Goal: Find specific page/section

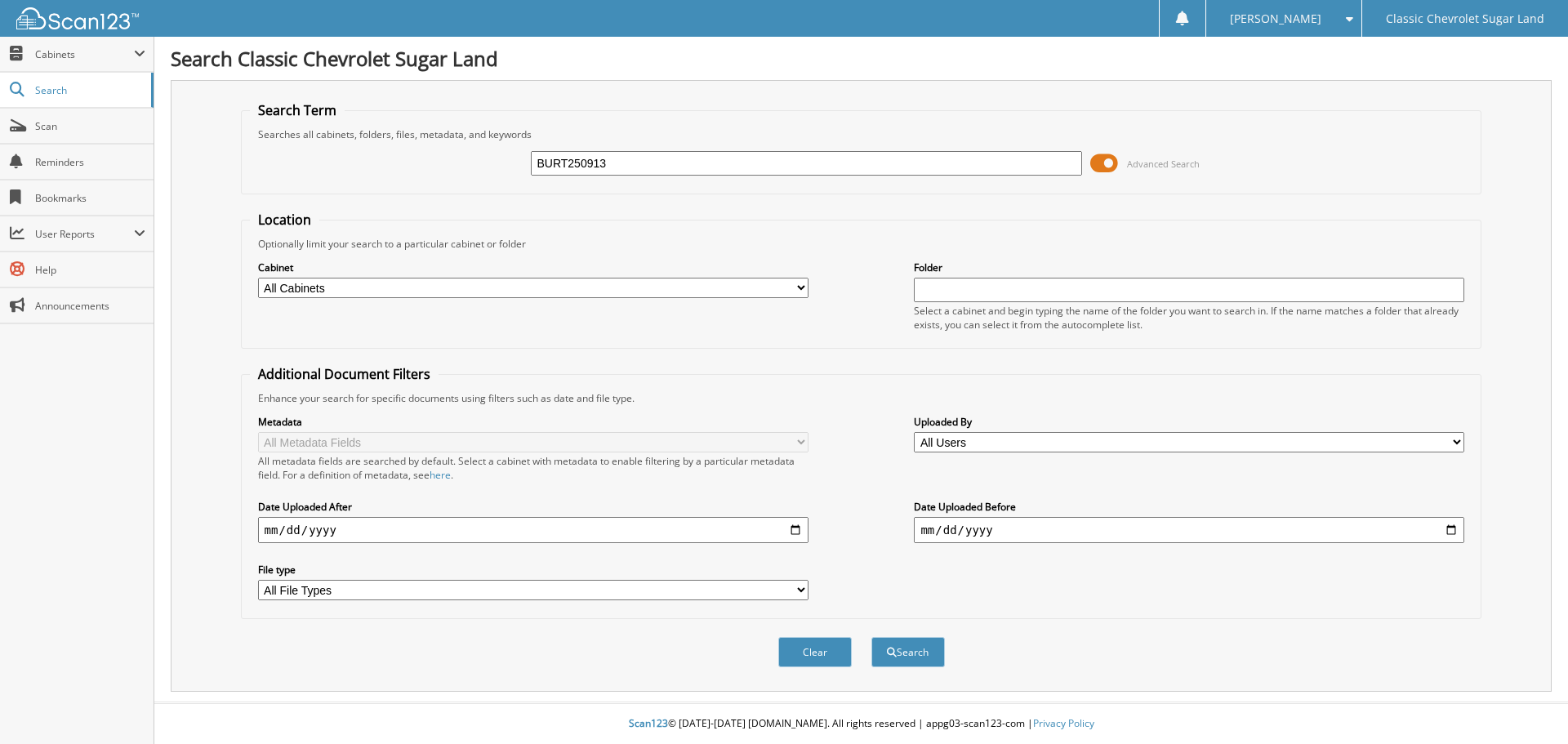
type input "BURT250913"
click at [871, 637] on button "Search" at bounding box center [907, 651] width 74 height 30
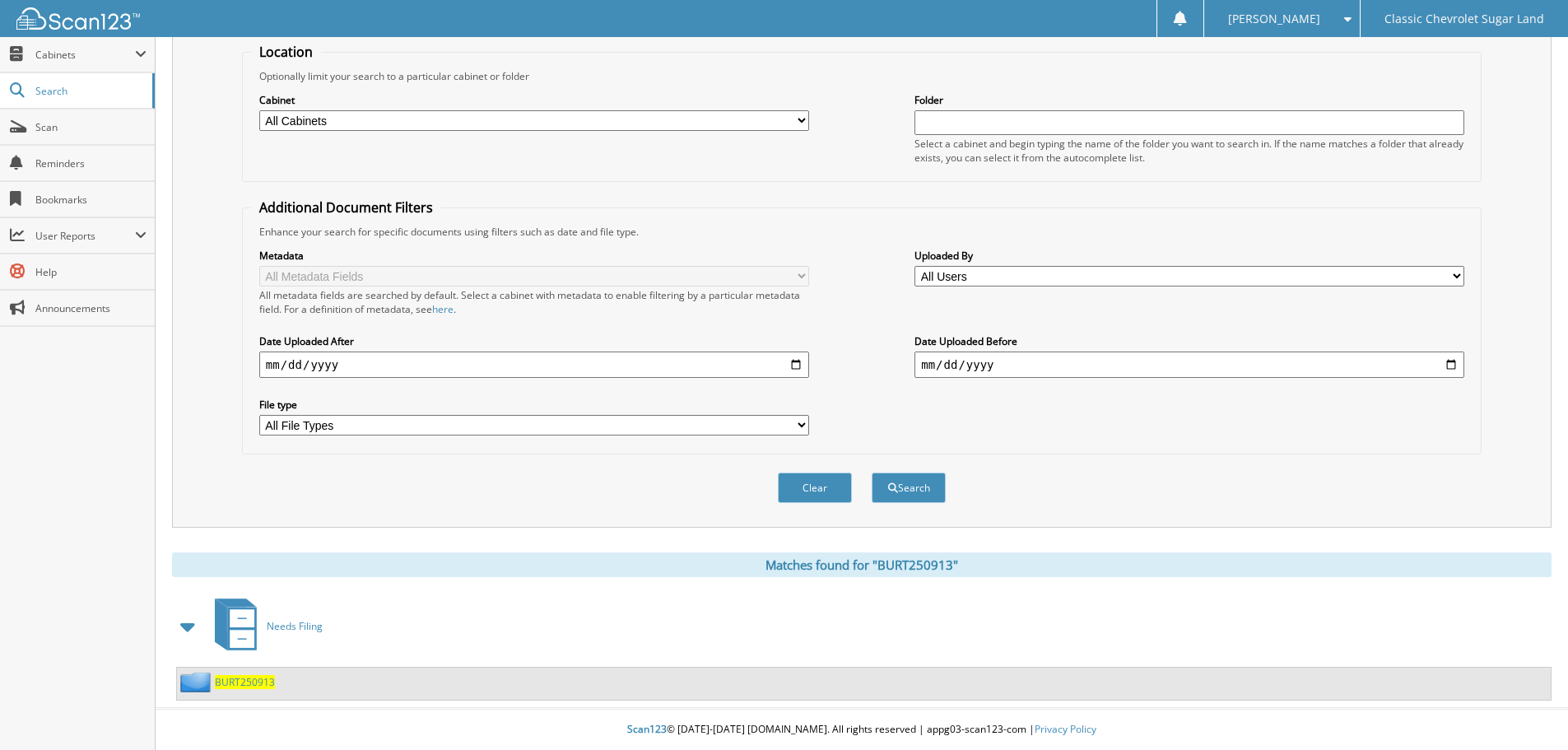
scroll to position [170, 0]
click at [259, 679] on span "BURT250913" at bounding box center [245, 681] width 60 height 14
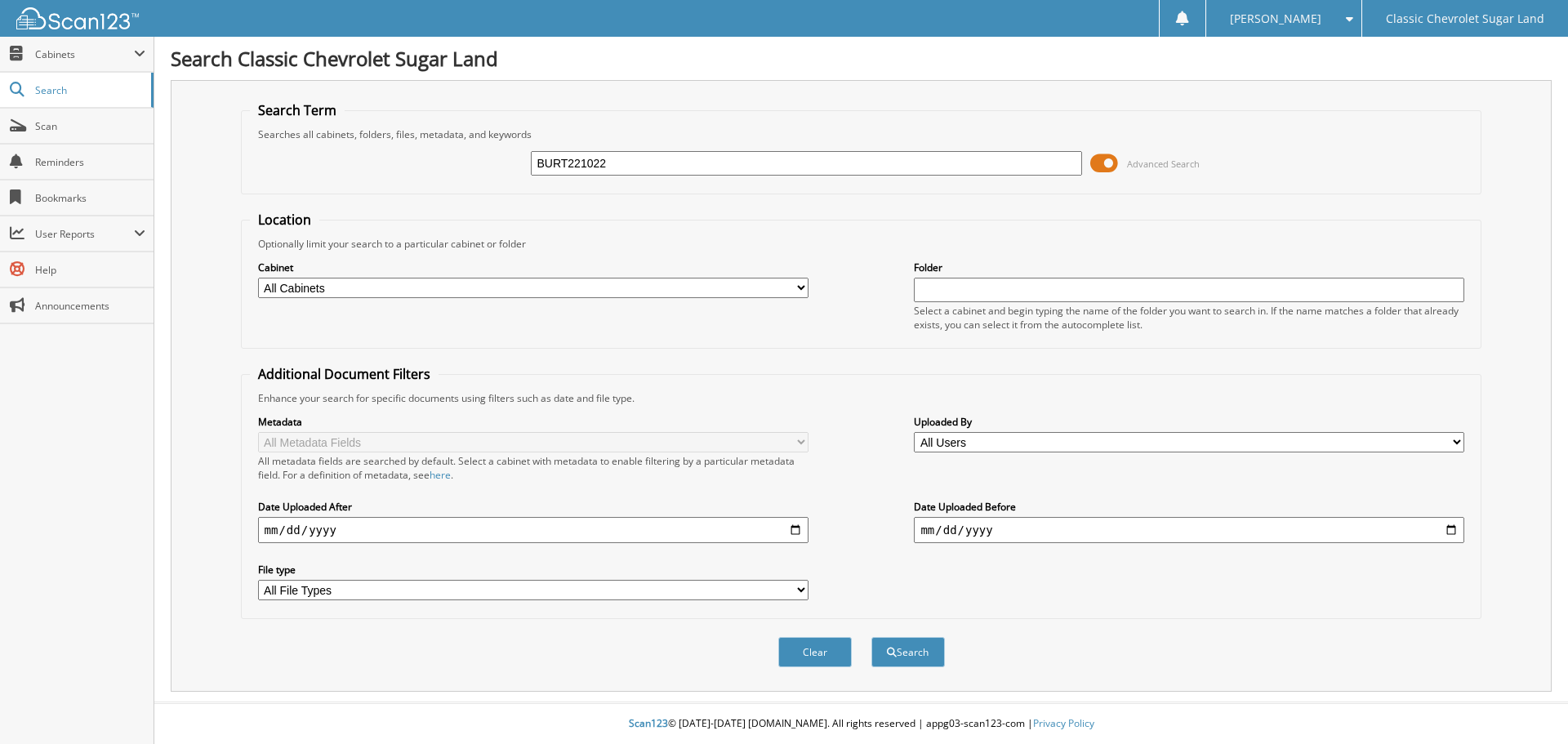
type input "BURT221022"
click at [871, 637] on button "Search" at bounding box center [907, 651] width 74 height 30
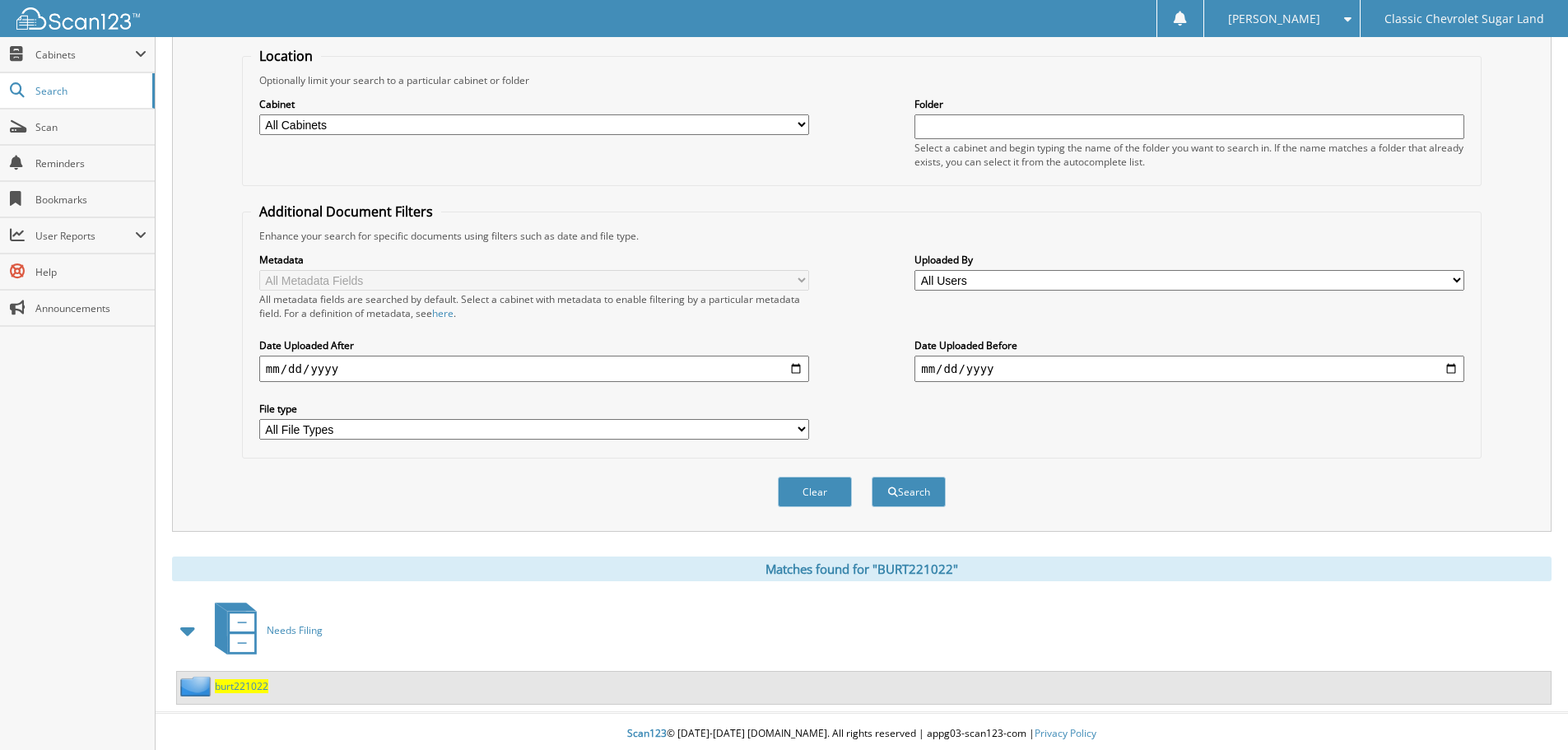
scroll to position [170, 0]
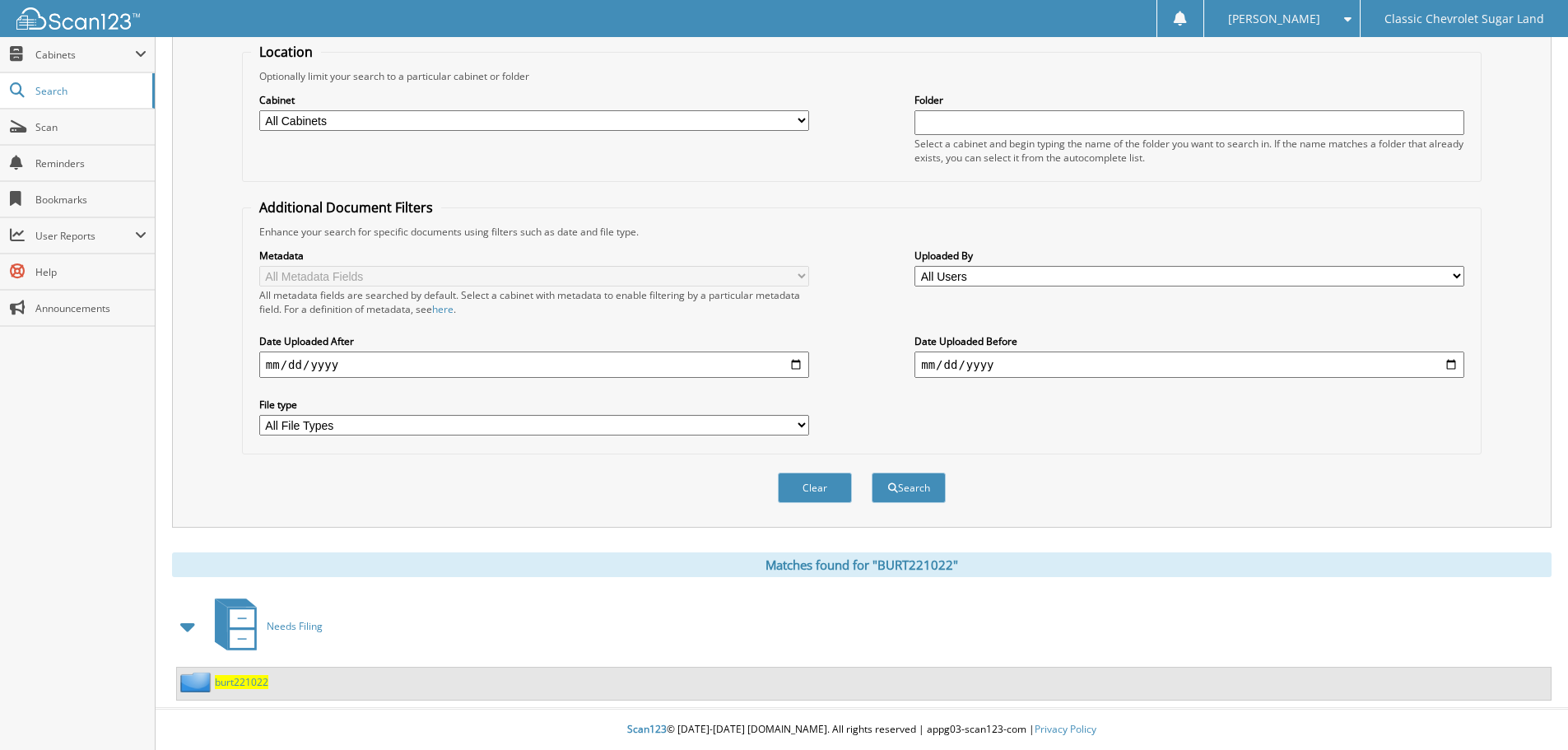
click at [251, 678] on span "burt221022" at bounding box center [242, 681] width 53 height 14
